Goal: Find specific page/section: Find specific page/section

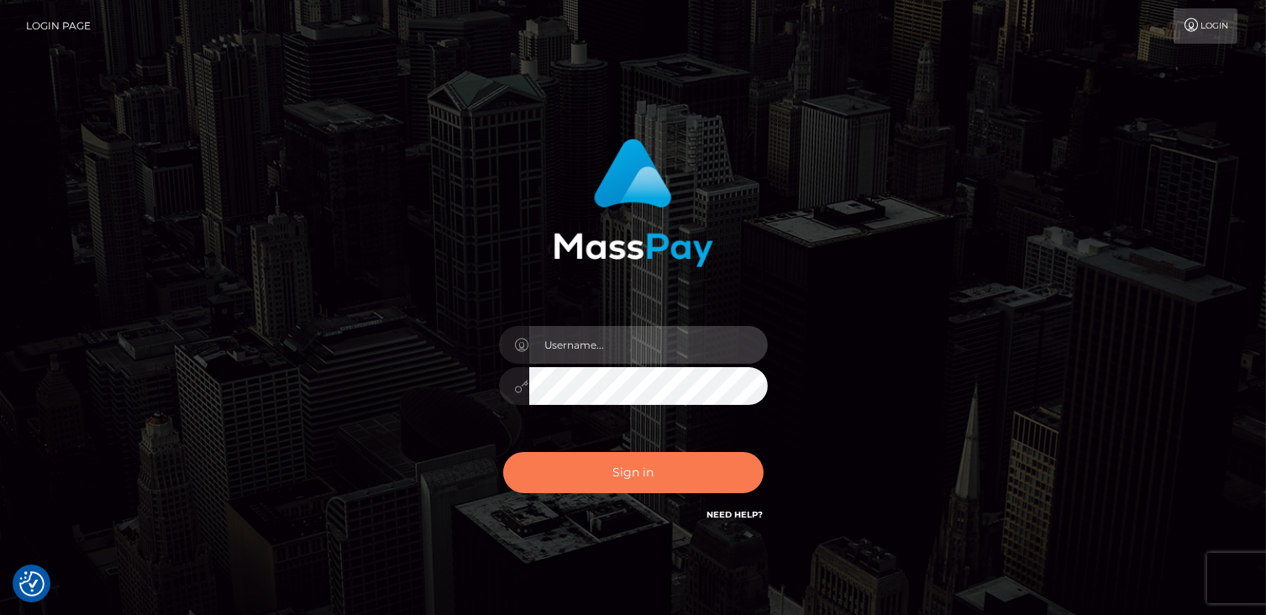
type input "catalinad"
click at [574, 470] on button "Sign in" at bounding box center [633, 472] width 260 height 41
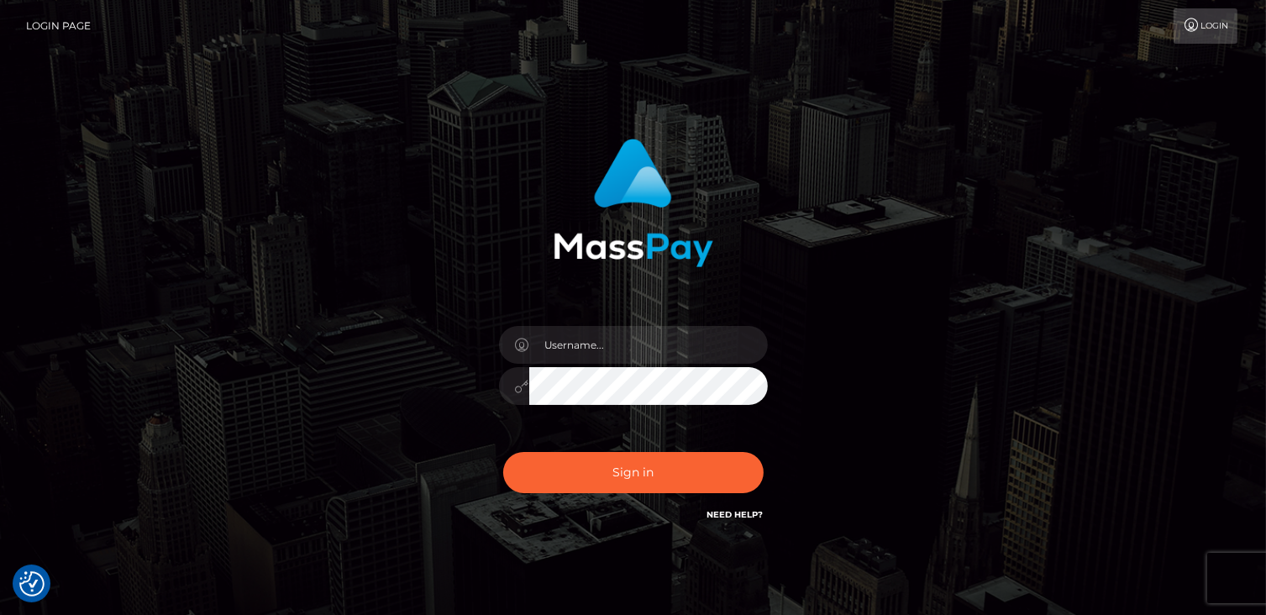
checkbox input "true"
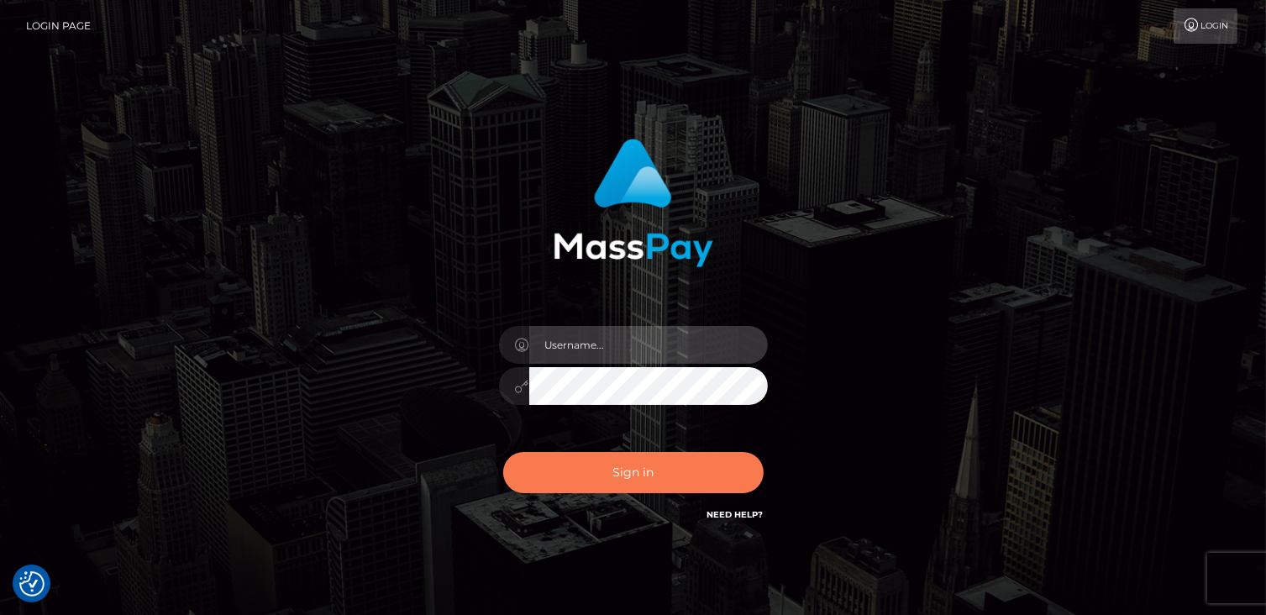
type input "catalinad"
click at [621, 469] on button "Sign in" at bounding box center [633, 472] width 260 height 41
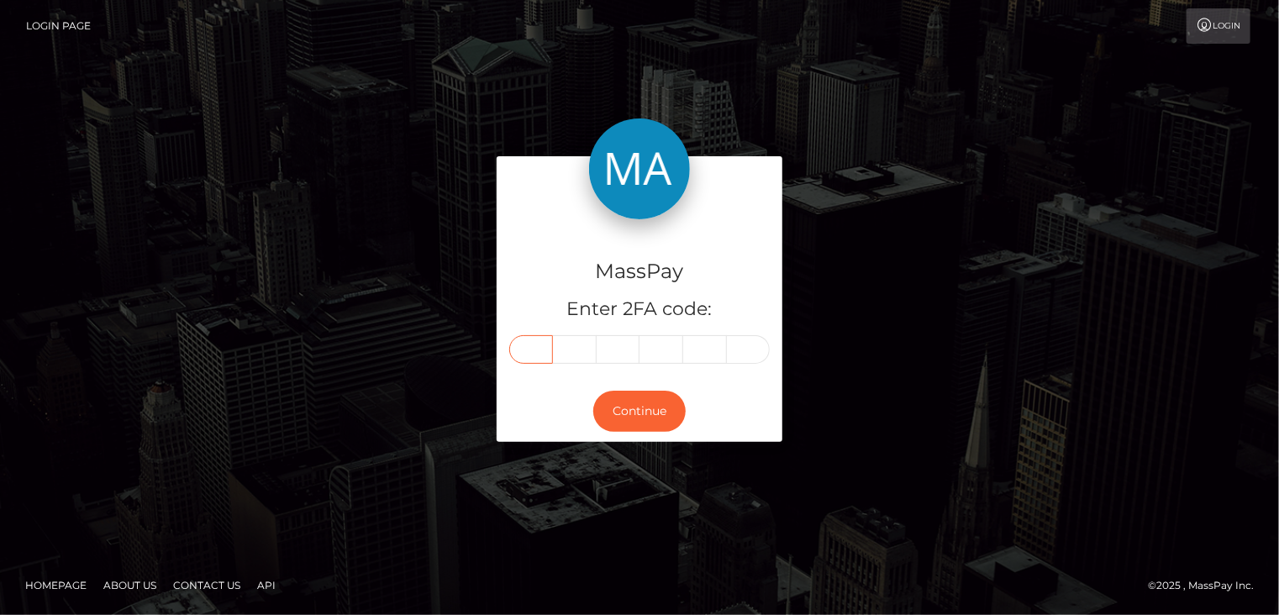
click at [528, 354] on input "text" at bounding box center [531, 349] width 44 height 29
type input "8"
type input "4"
type input "5"
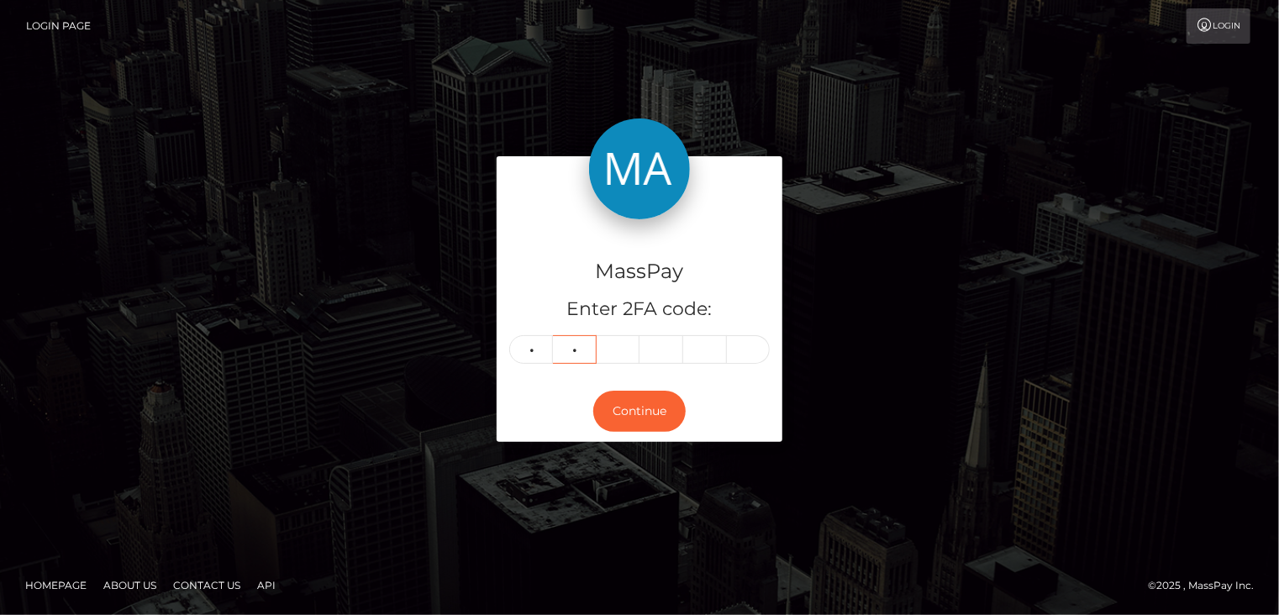
type input "8"
type input "3"
type input "7"
type input "5"
type input "0"
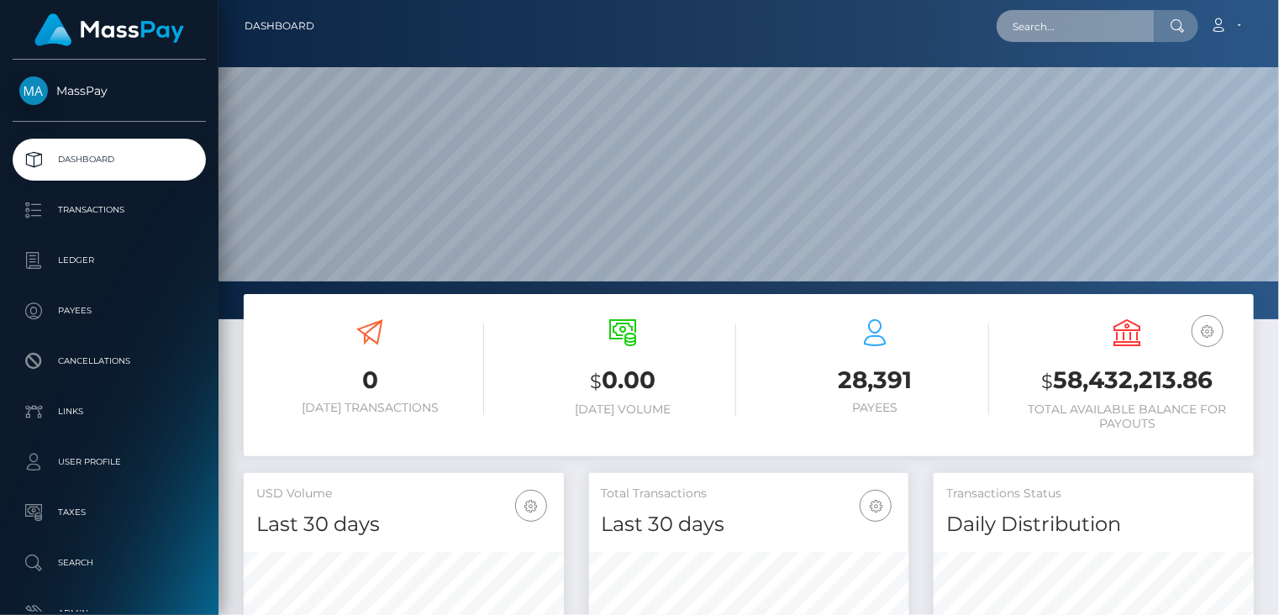
scroll to position [297, 319]
paste input "poact_xBER8VruZJtg"
type input "poact_xBER8VruZJtg"
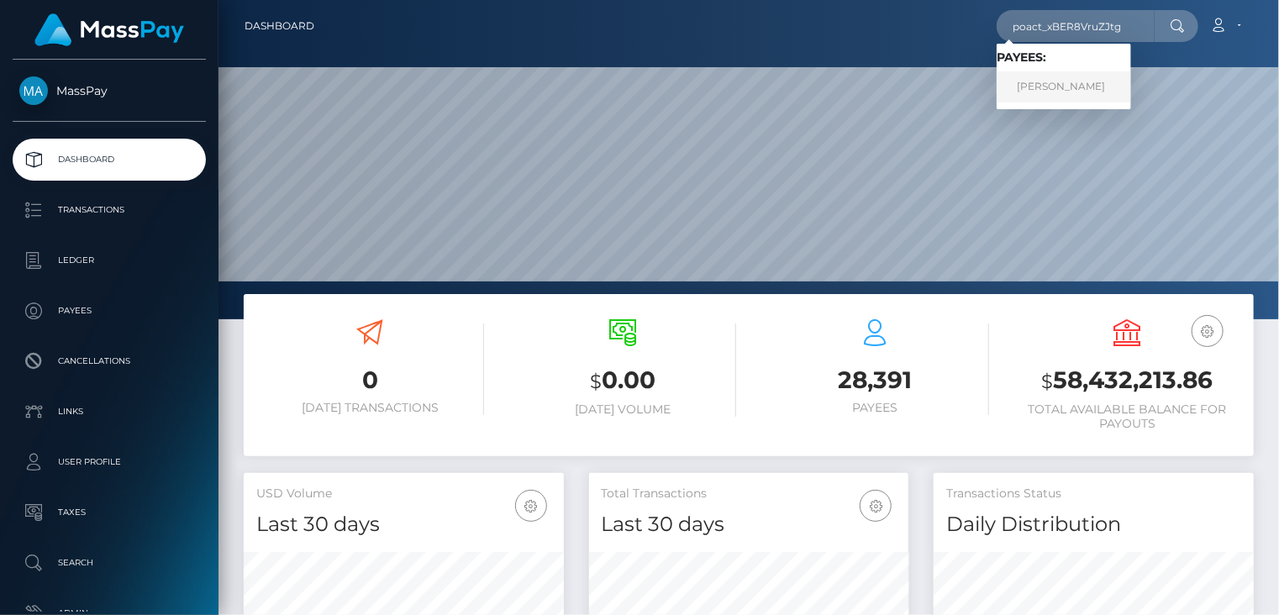
click at [1070, 87] on link "Hamdi Soudani" at bounding box center [1063, 86] width 134 height 31
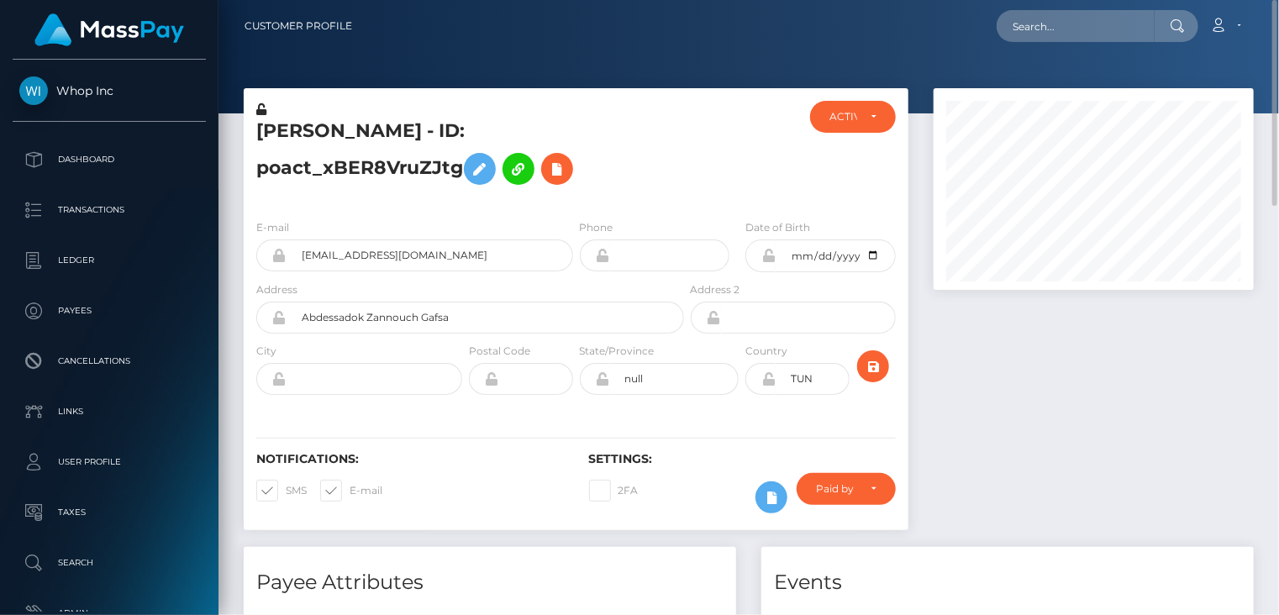
click at [415, 135] on h5 "[PERSON_NAME] - ID: poact_xBER8VruZJtg" at bounding box center [465, 155] width 418 height 75
copy h5 "[PERSON_NAME] - ID: poact_xBER8VruZJtg"
